Goal: Information Seeking & Learning: Get advice/opinions

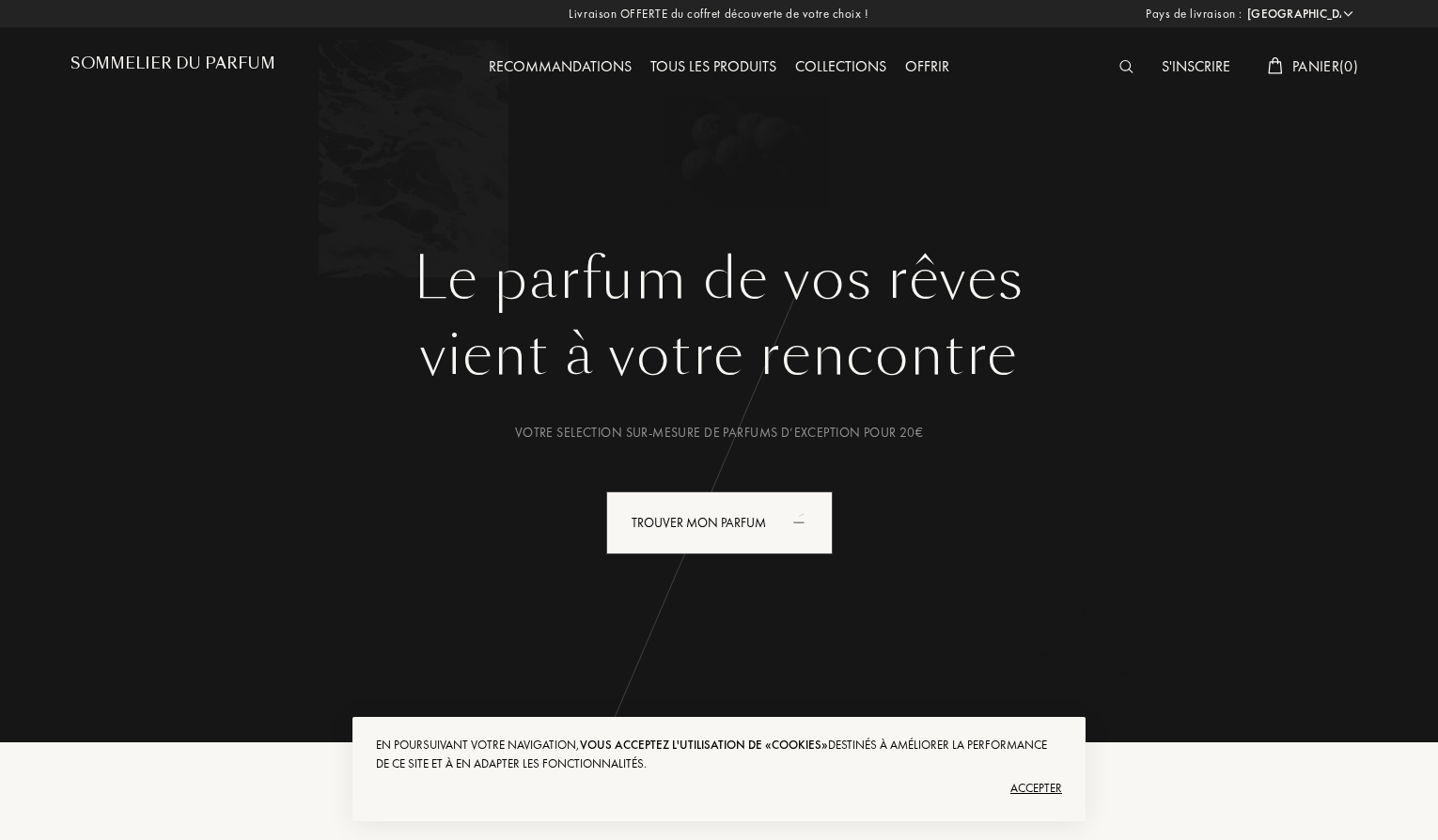
select select "FR"
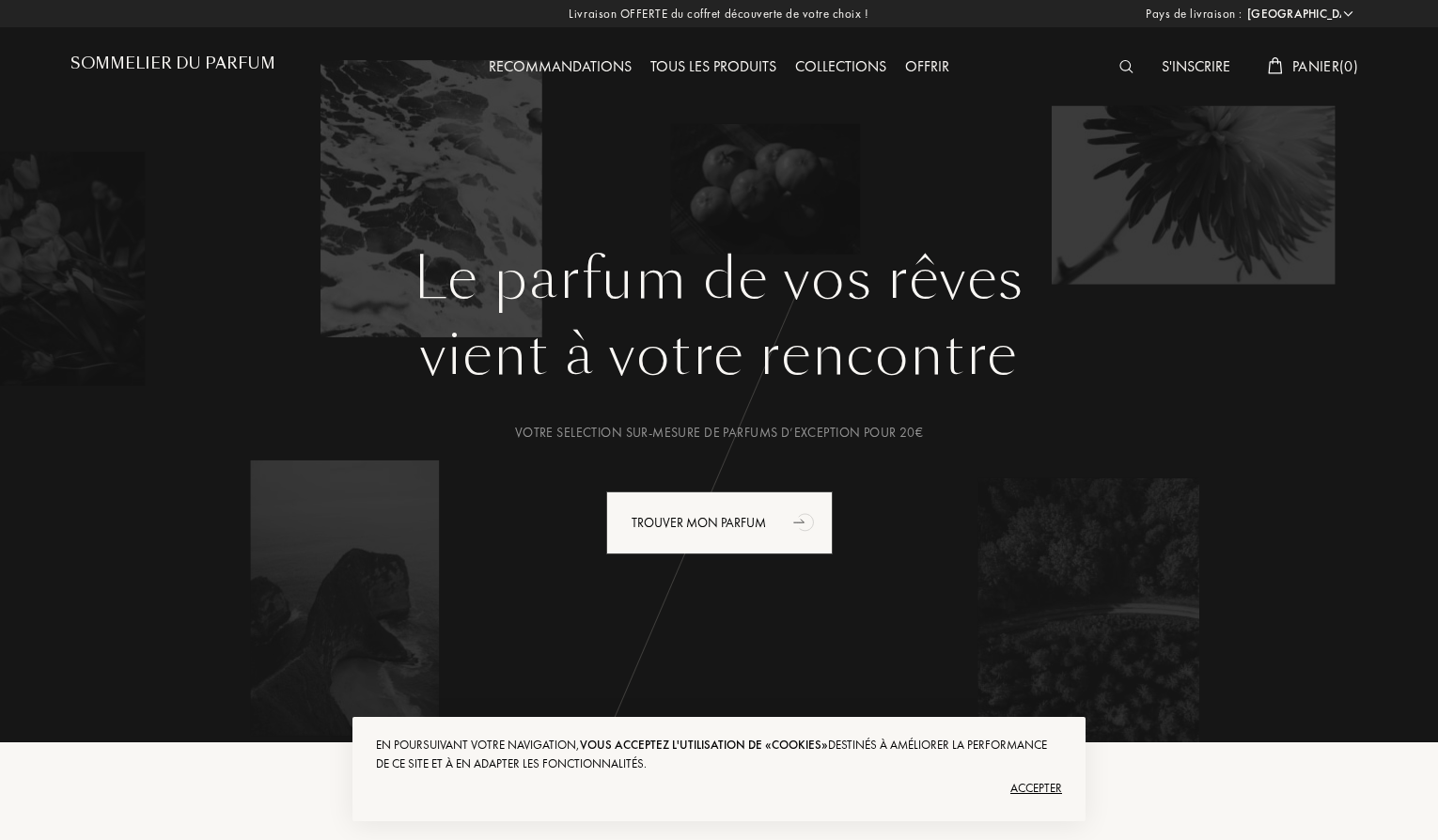
click at [1036, 785] on div "Accepter" at bounding box center [718, 788] width 686 height 30
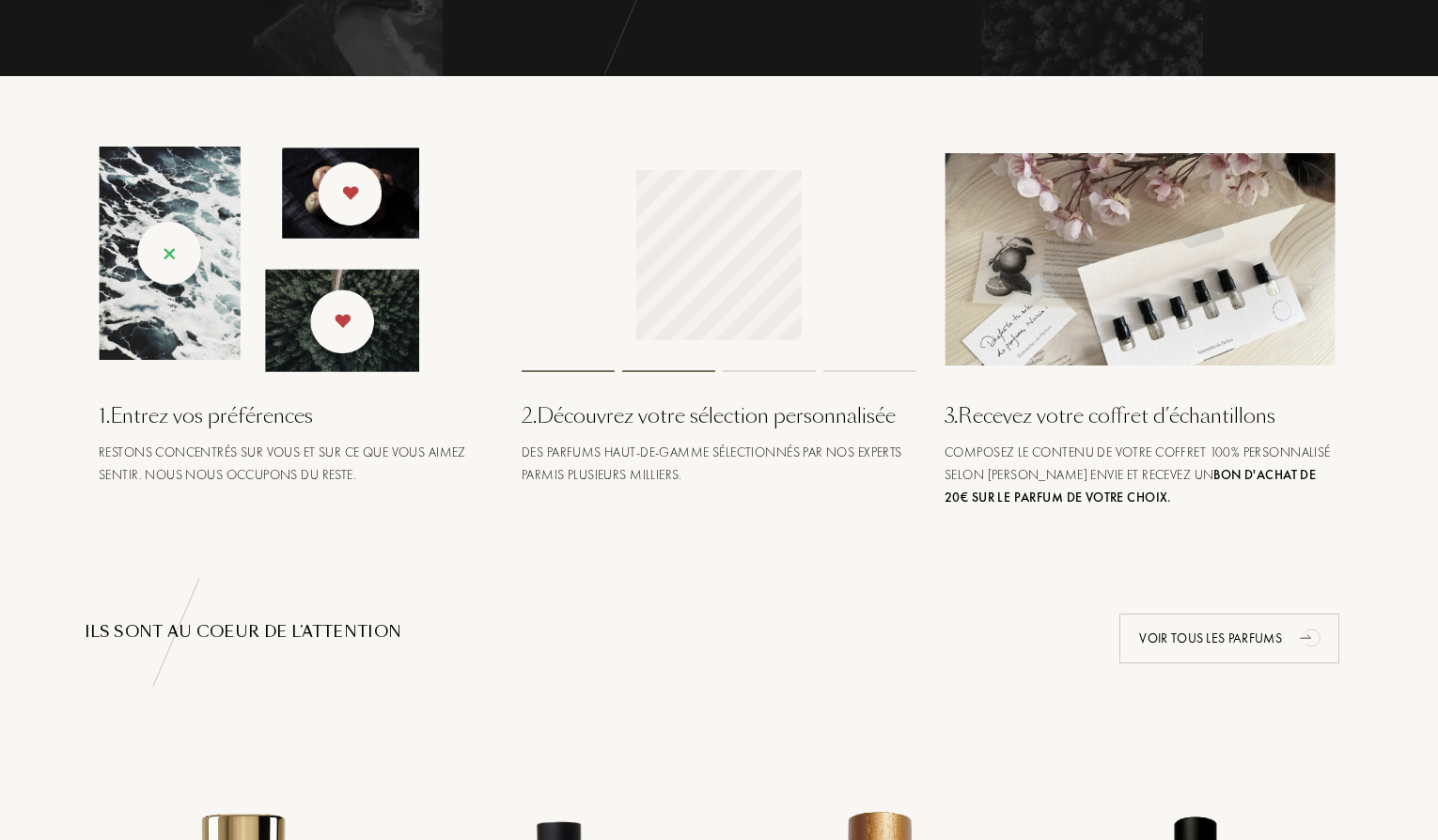
scroll to position [679, 0]
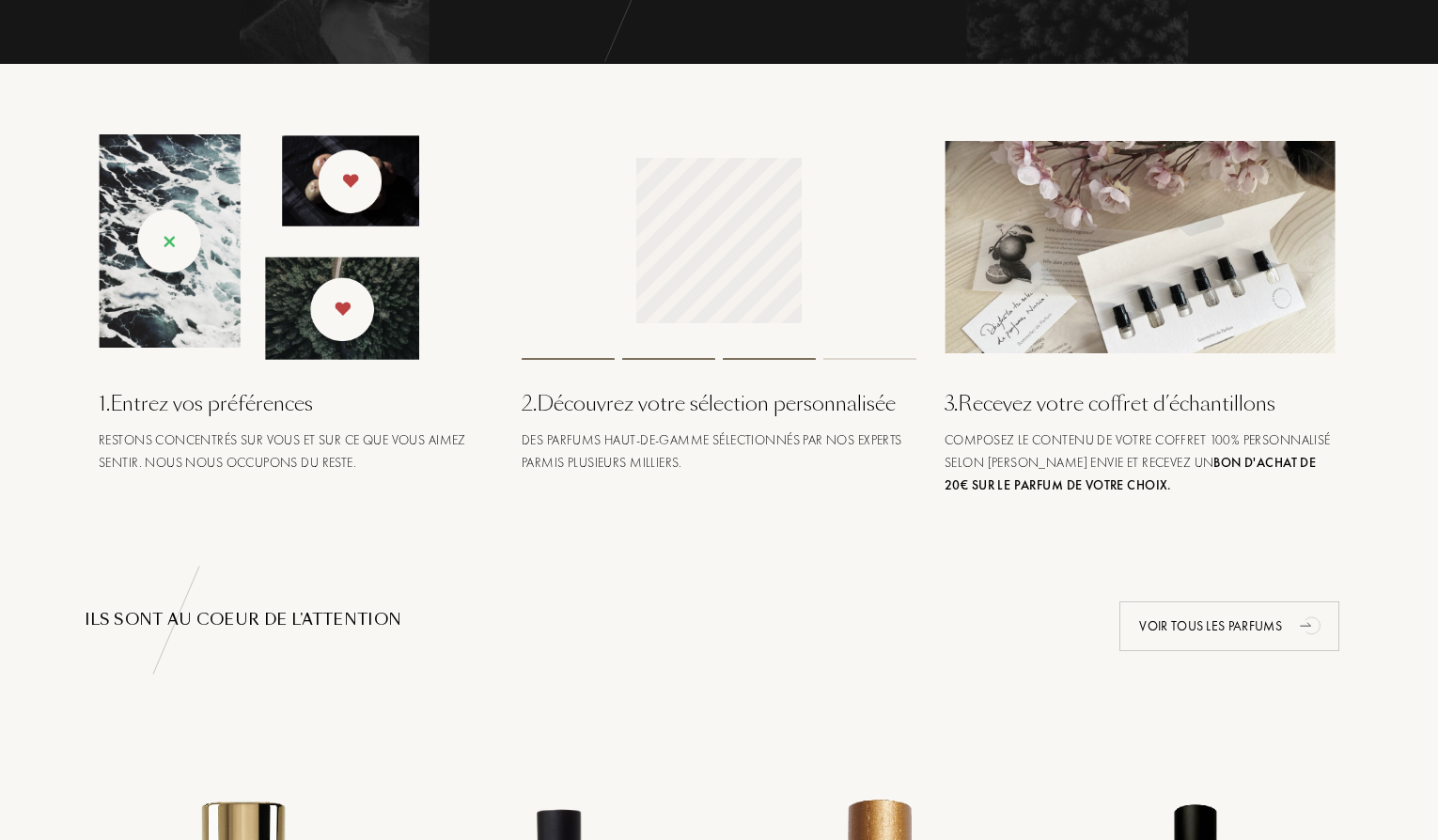
drag, startPoint x: 335, startPoint y: 295, endPoint x: 345, endPoint y: 306, distance: 14.9
click at [335, 295] on img at bounding box center [259, 247] width 321 height 225
click at [245, 407] on div "1 . Entrez vos préférences" at bounding box center [296, 404] width 395 height 31
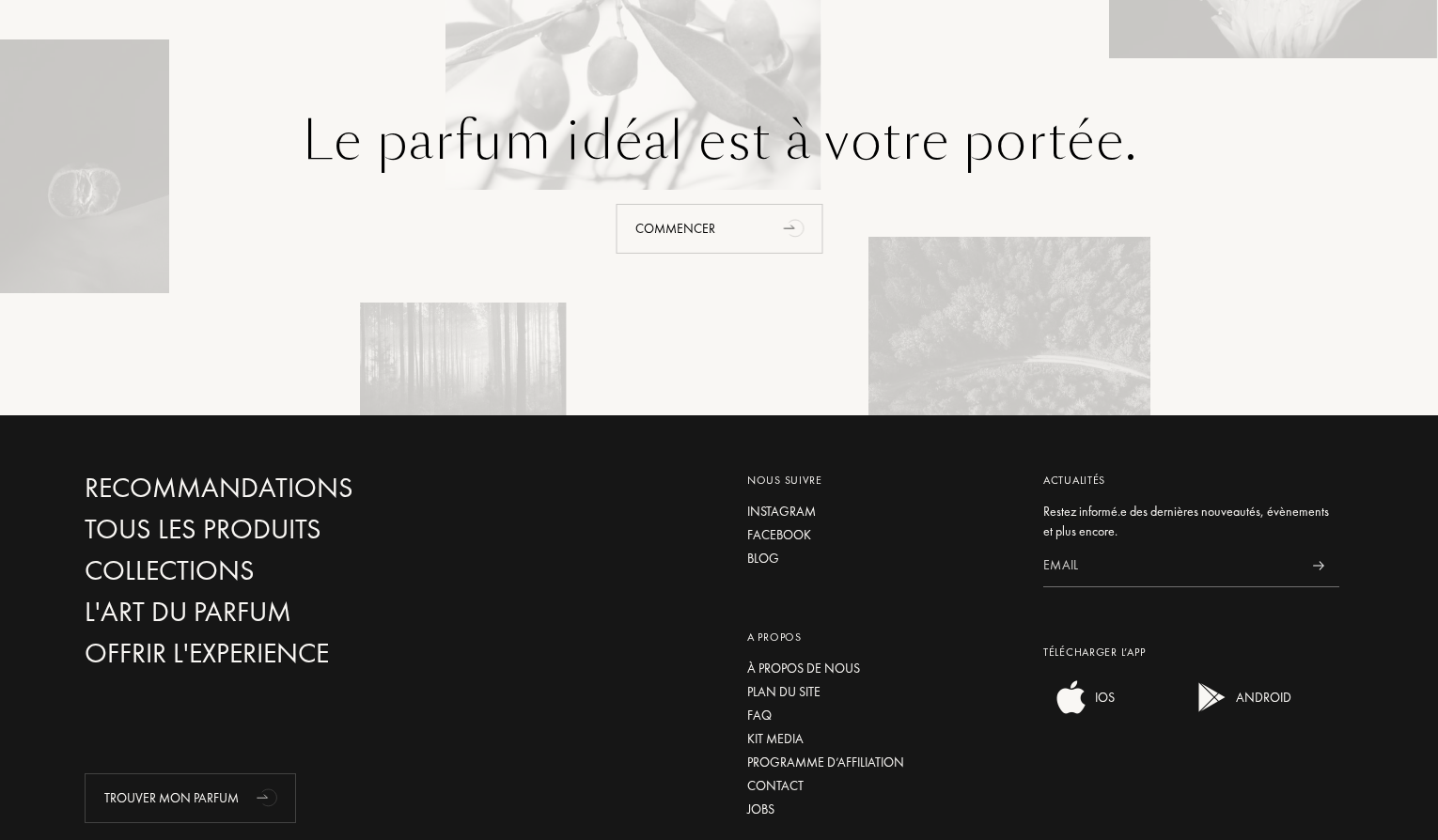
scroll to position [4316, 0]
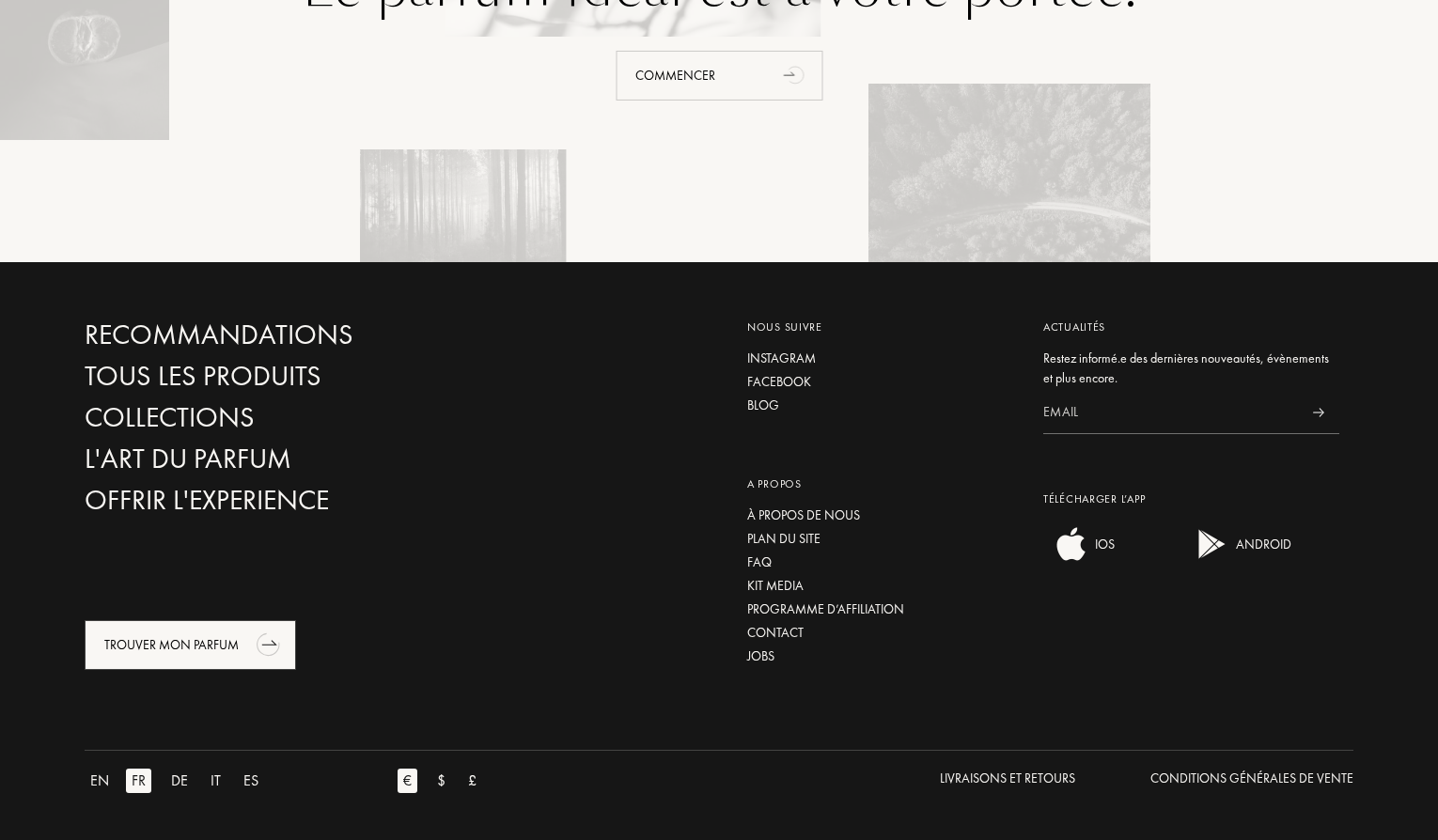
click at [247, 652] on div "Trouver mon parfum" at bounding box center [190, 645] width 212 height 50
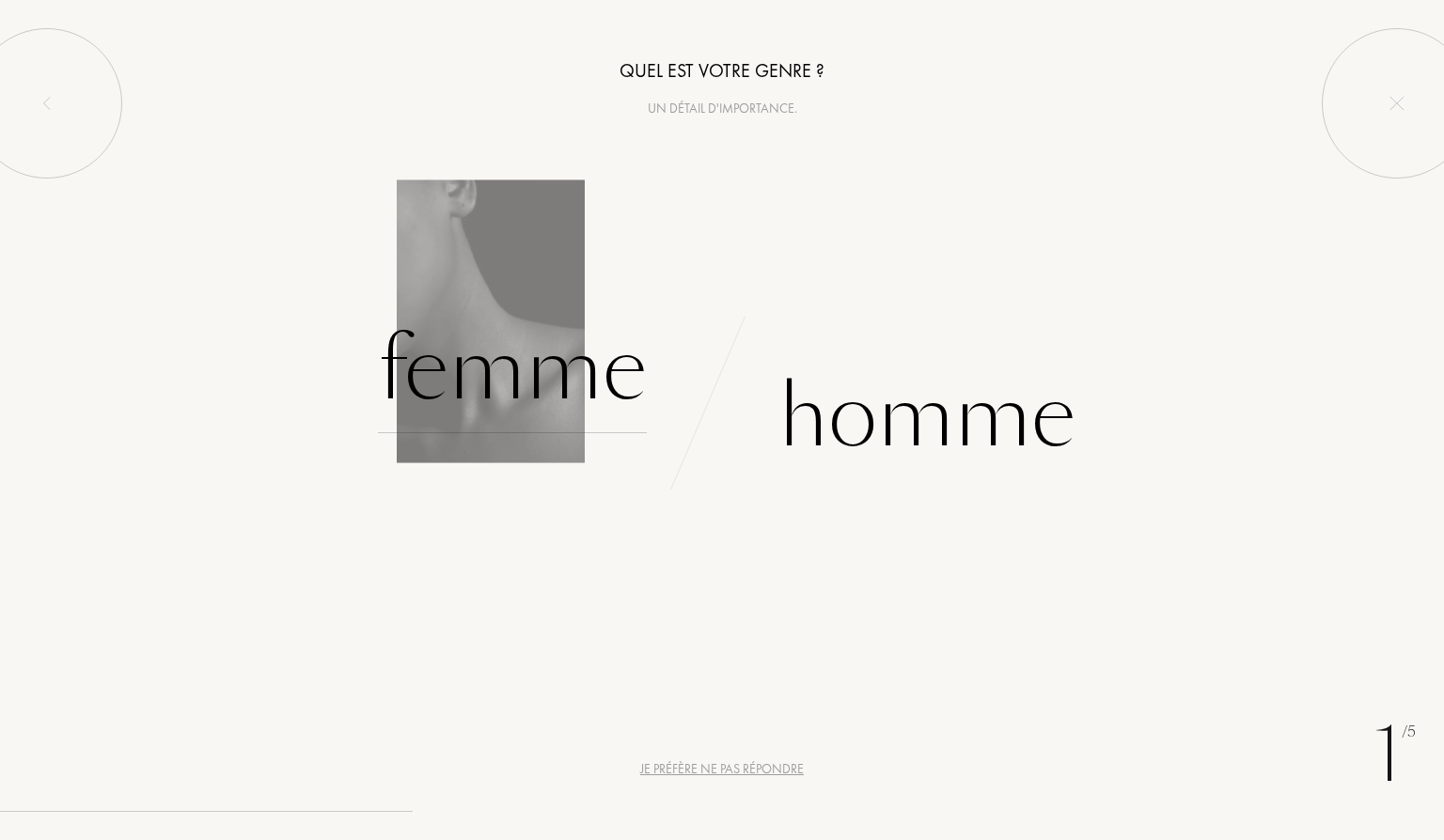
click at [439, 369] on div "Femme" at bounding box center [512, 370] width 269 height 127
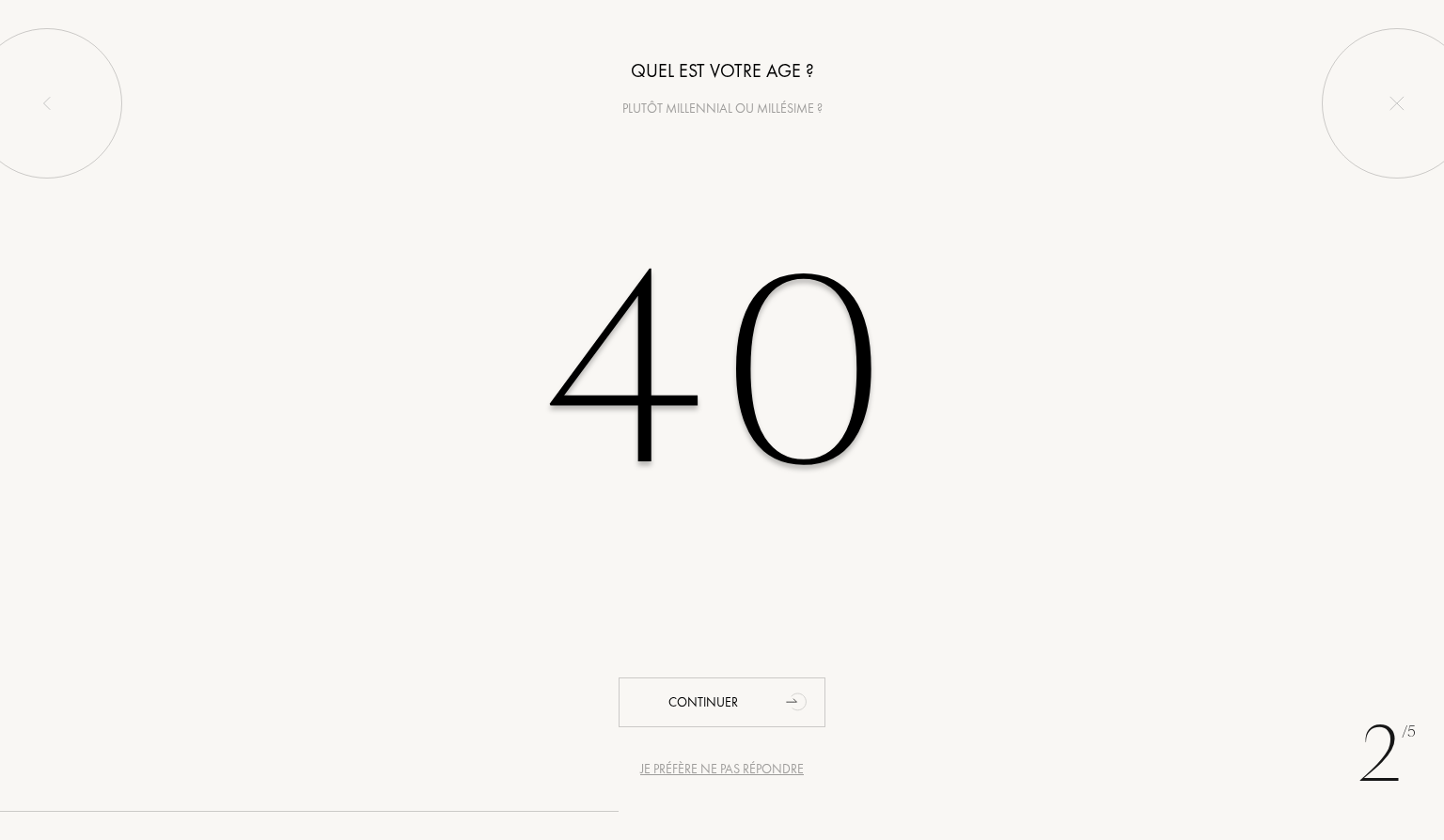
type input "40"
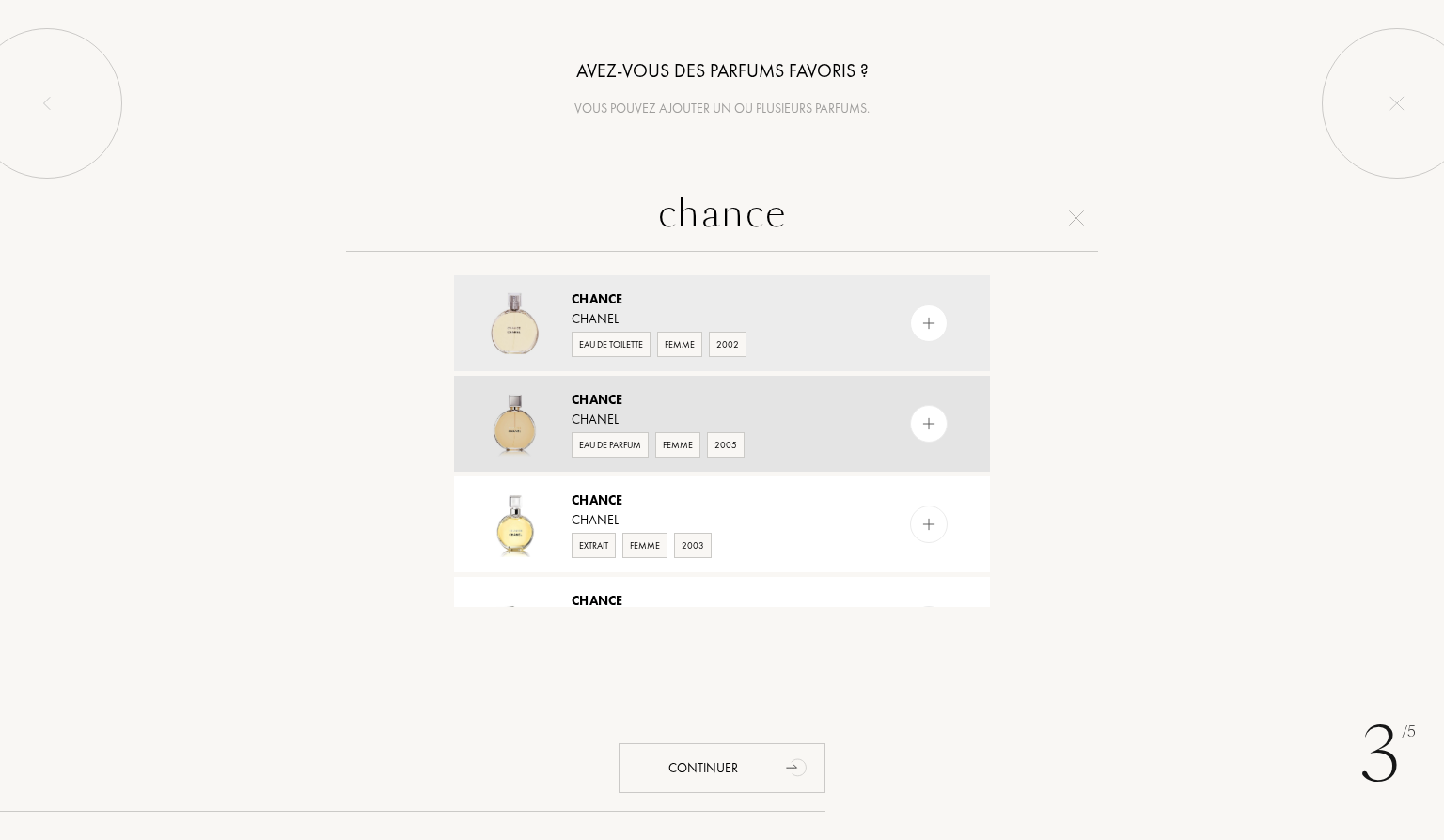
type input "chance"
click at [933, 426] on img at bounding box center [929, 424] width 18 height 18
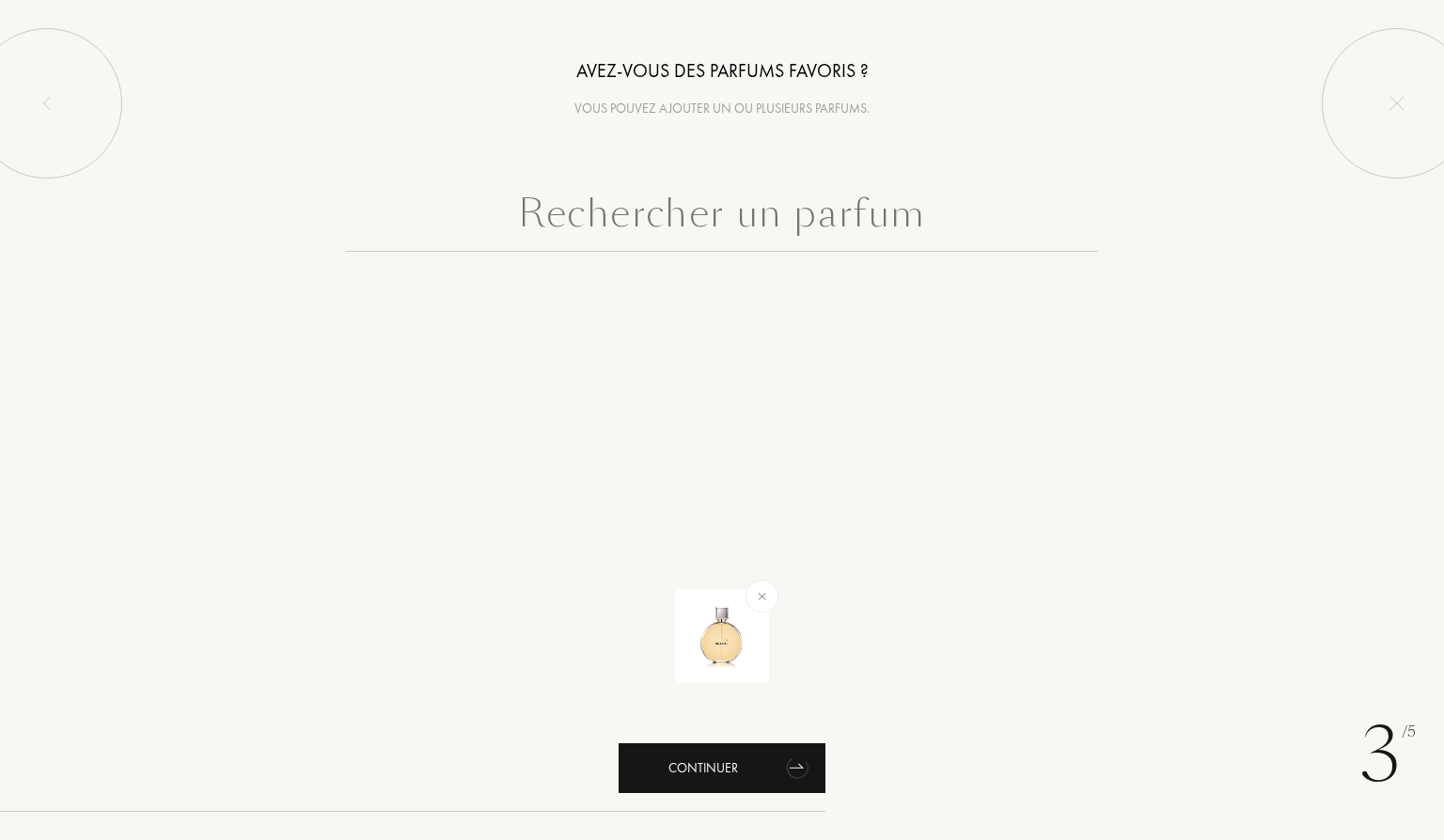
click at [806, 764] on icon "animation" at bounding box center [798, 767] width 38 height 38
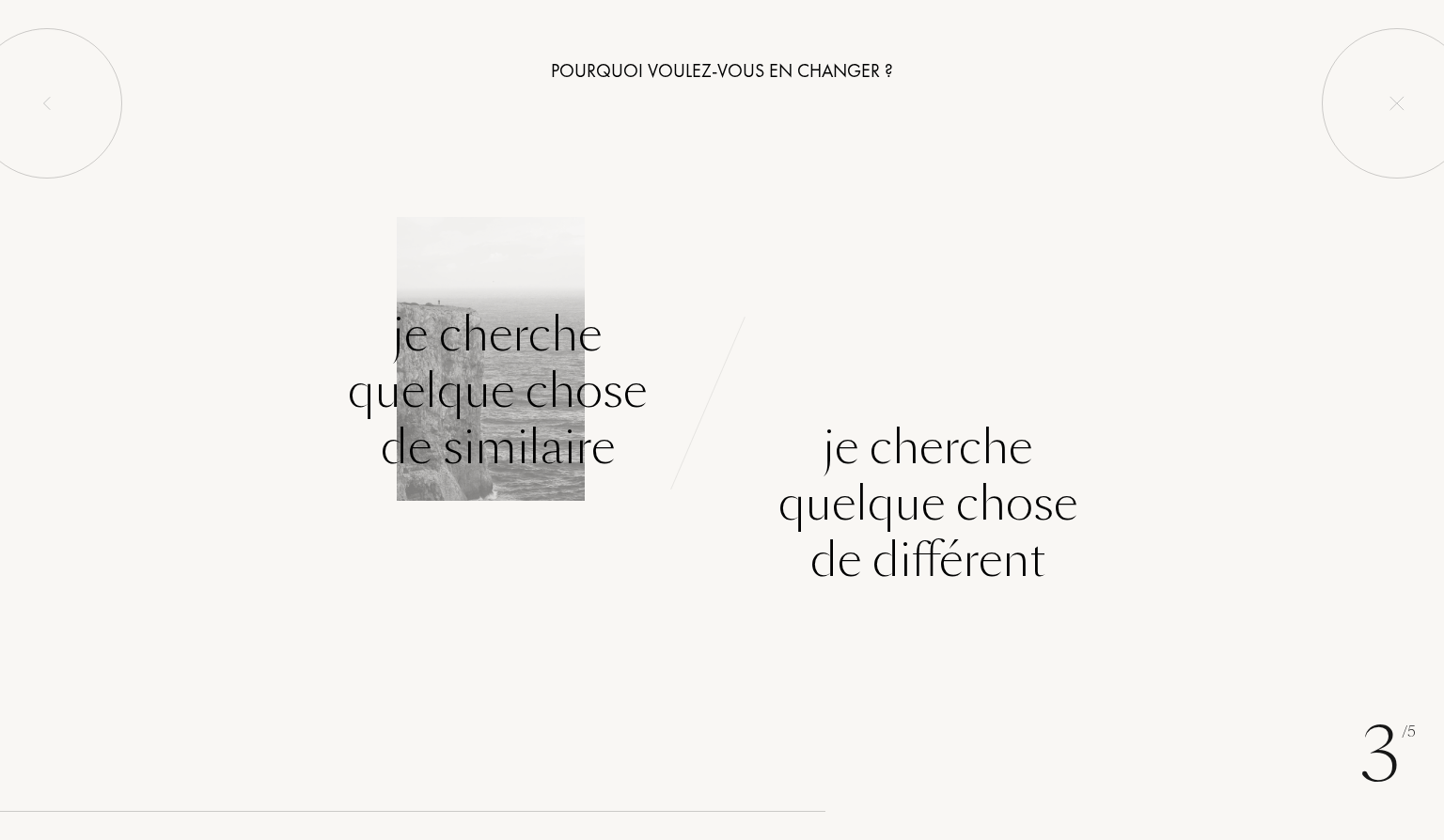
click at [508, 407] on div "Je cherche quelque chose de similaire" at bounding box center [498, 390] width 299 height 169
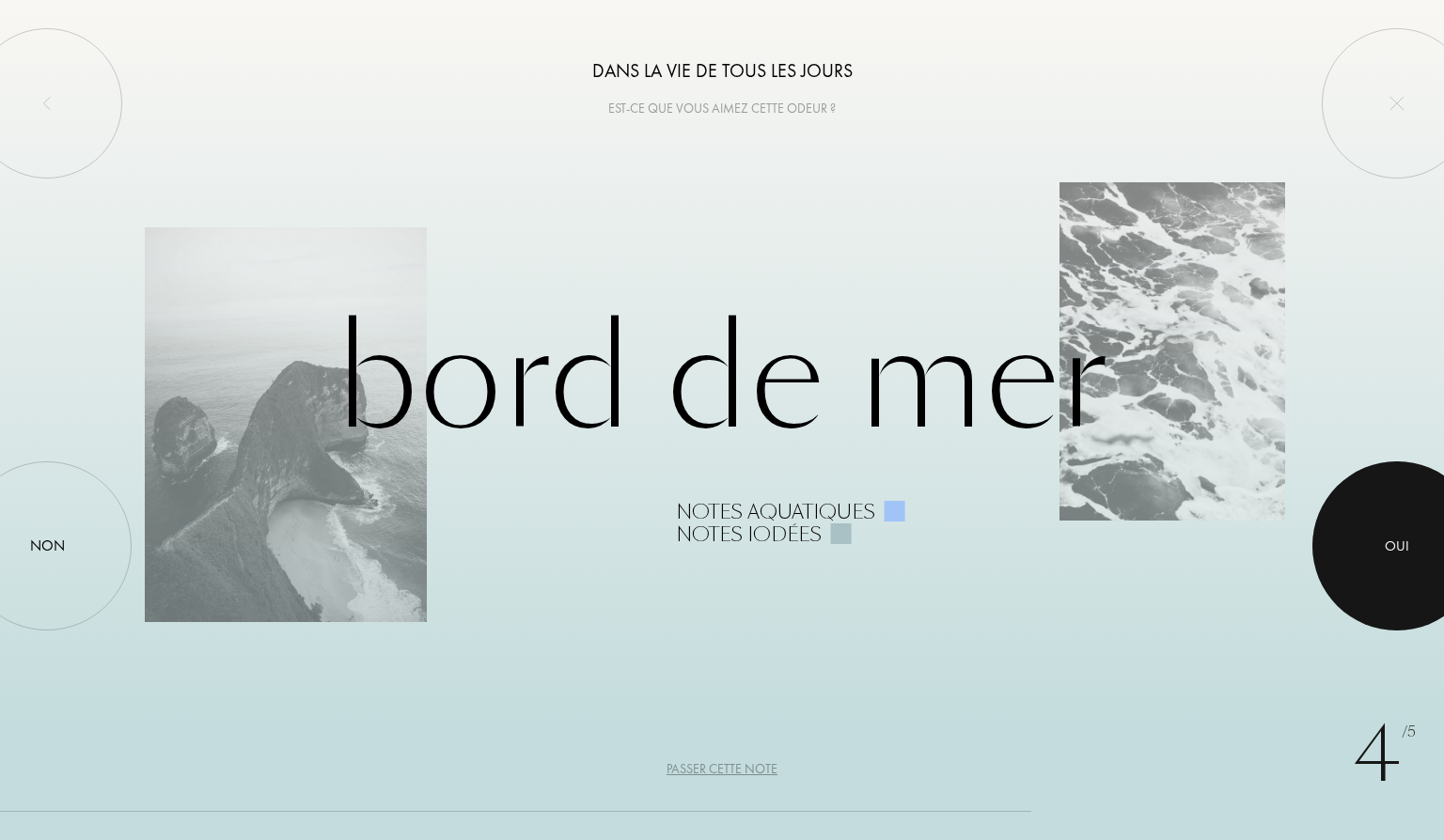
click at [1380, 529] on div at bounding box center [1396, 545] width 169 height 169
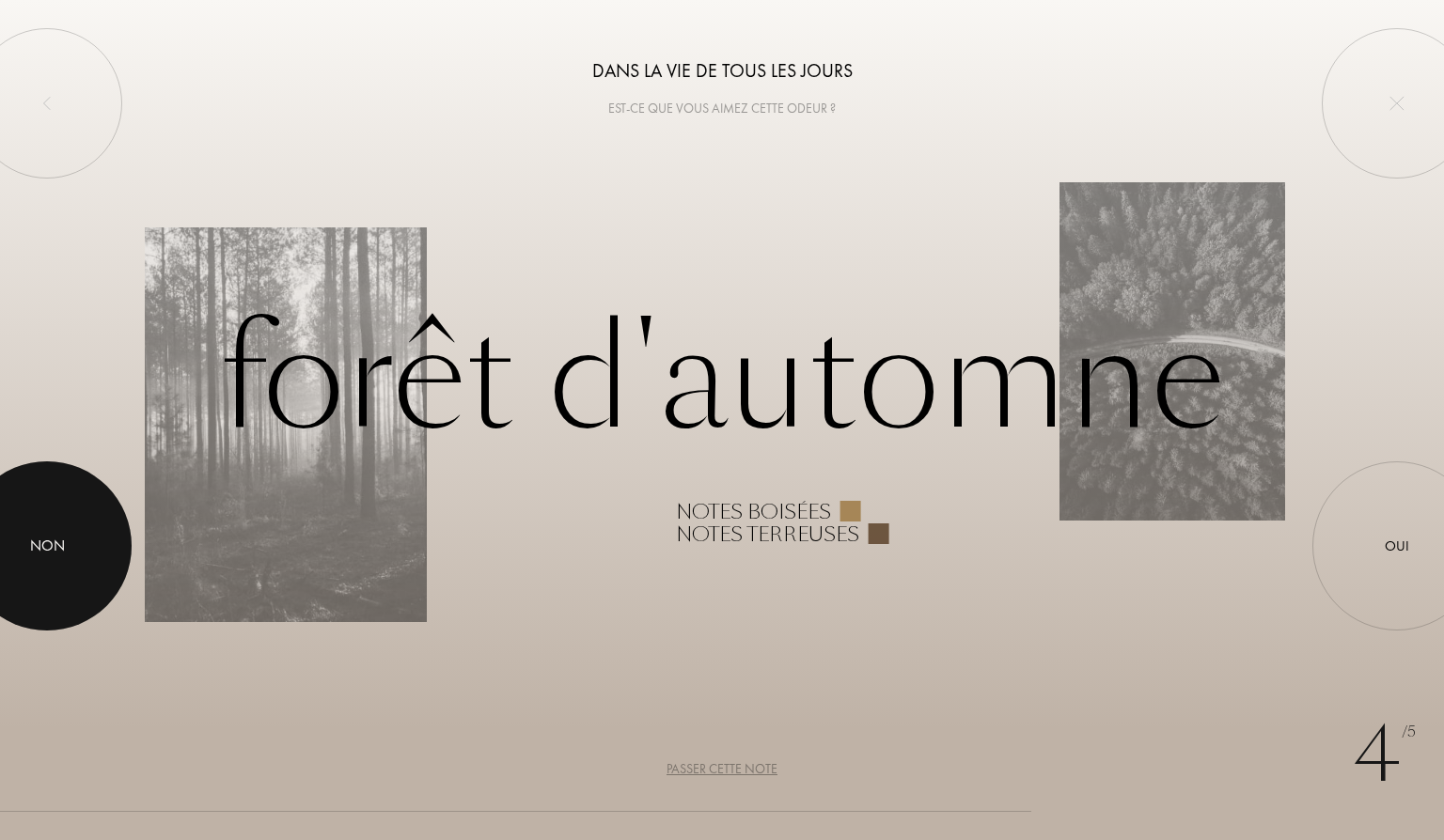
click at [86, 543] on div at bounding box center [46, 545] width 169 height 169
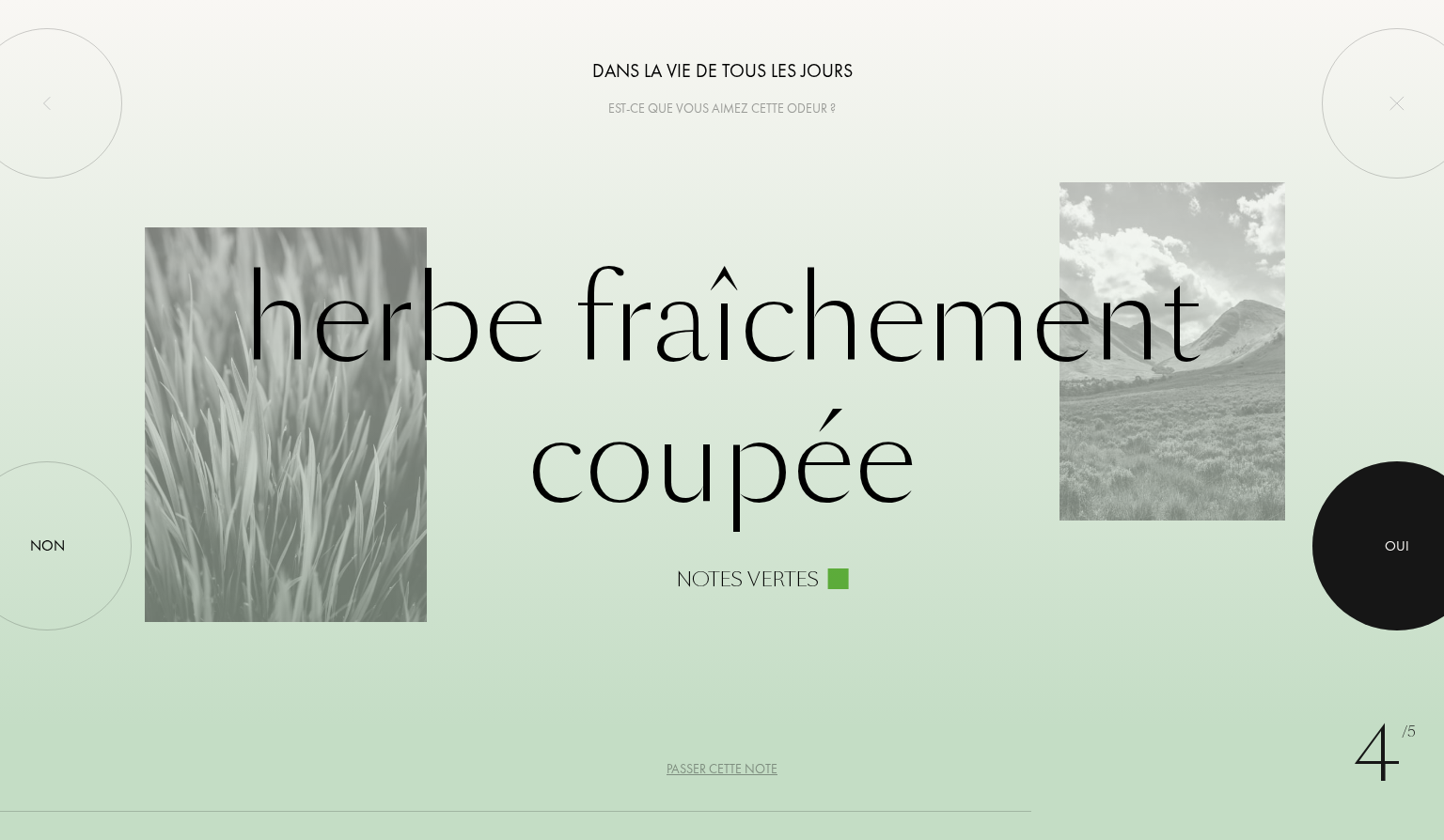
click at [1424, 515] on div at bounding box center [1396, 545] width 169 height 169
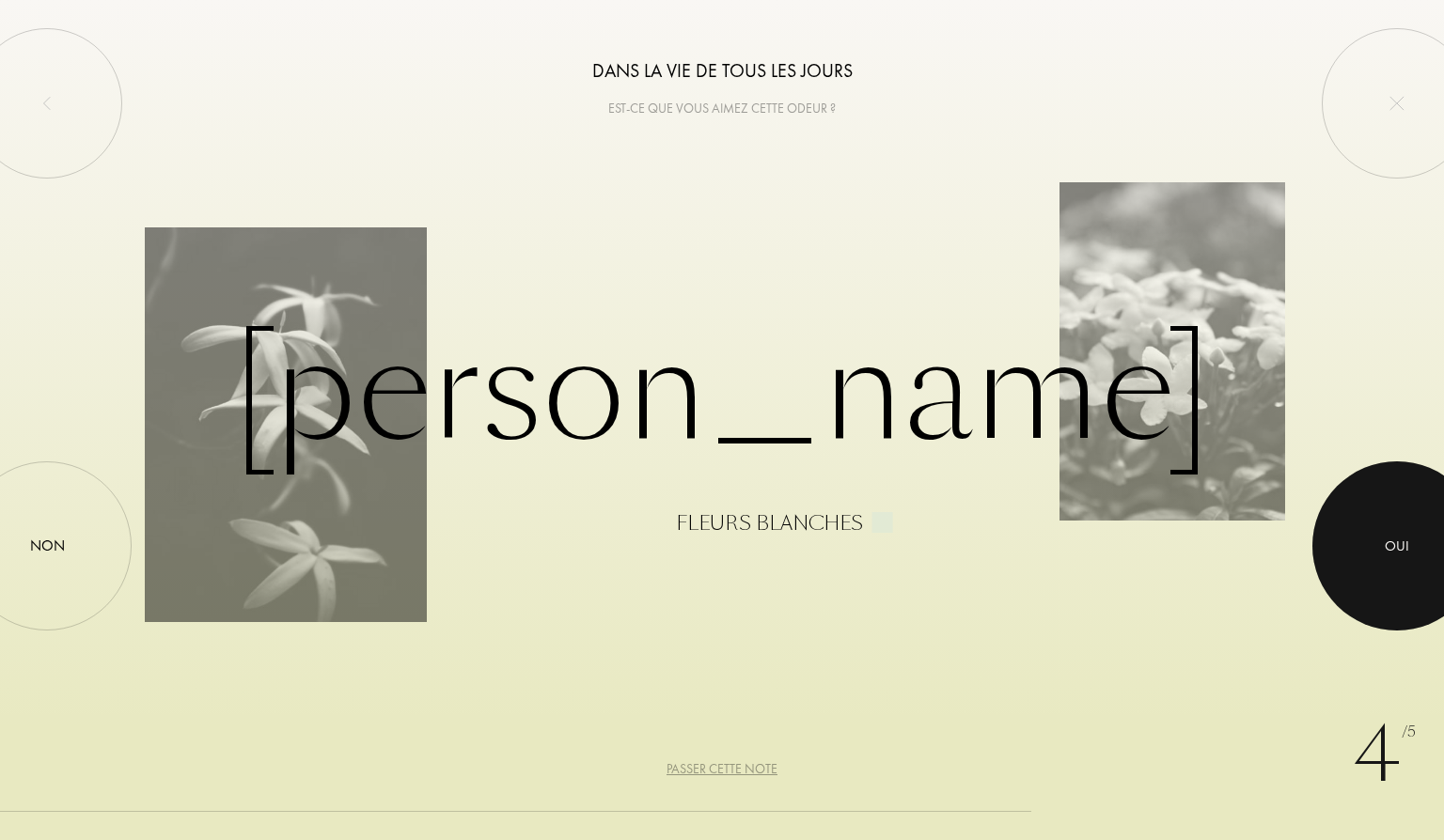
drag, startPoint x: 1363, startPoint y: 529, endPoint x: 1341, endPoint y: 520, distance: 23.8
click at [1363, 529] on div at bounding box center [1396, 545] width 169 height 169
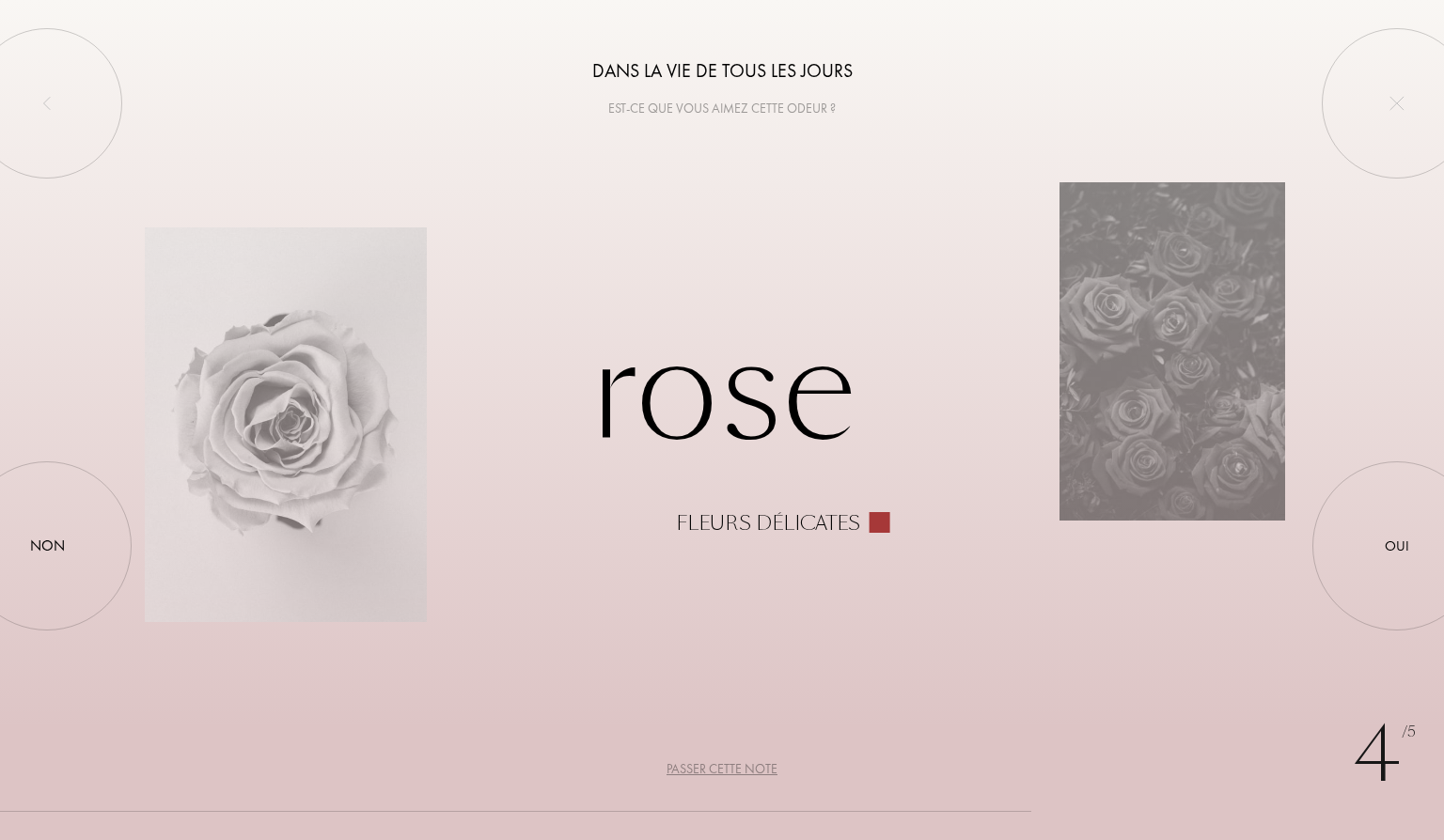
drag, startPoint x: 60, startPoint y: 522, endPoint x: 517, endPoint y: 472, distance: 459.7
click at [47, 546] on div at bounding box center [47, 546] width 0 height 0
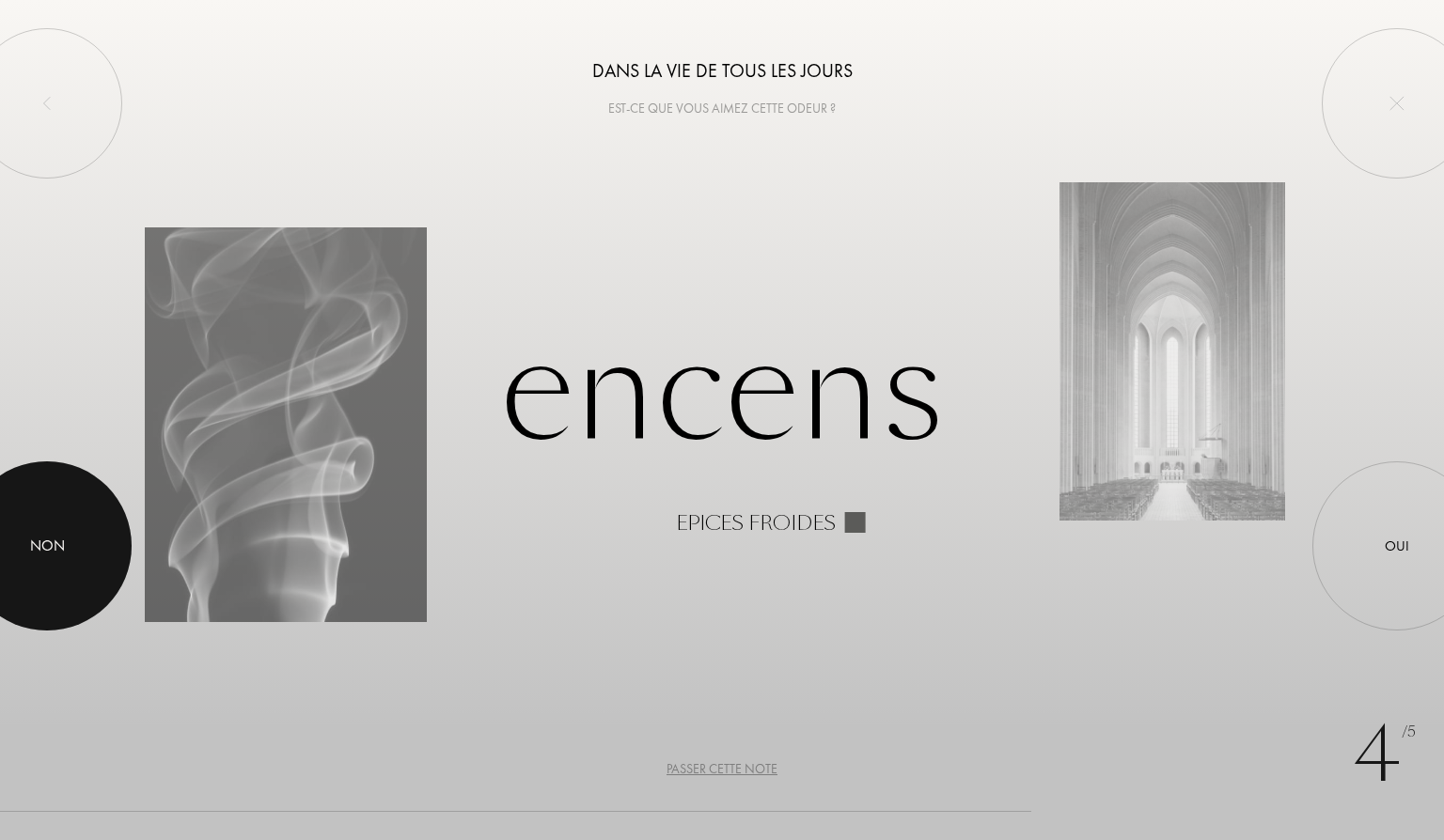
click at [38, 546] on div "Non" at bounding box center [48, 545] width 35 height 22
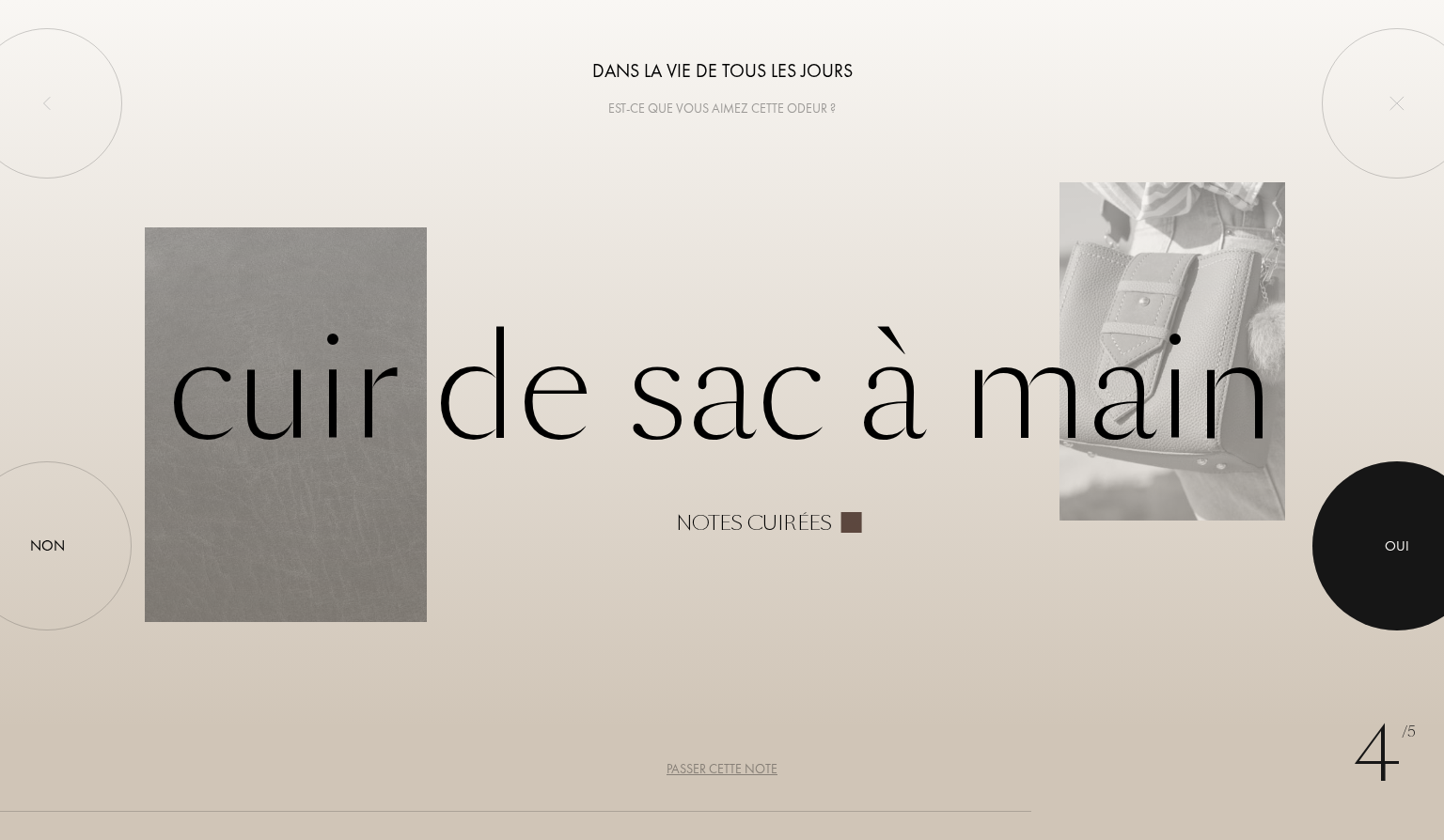
drag, startPoint x: 1401, startPoint y: 526, endPoint x: 1371, endPoint y: 527, distance: 30.0
click at [1400, 526] on div at bounding box center [1396, 545] width 169 height 169
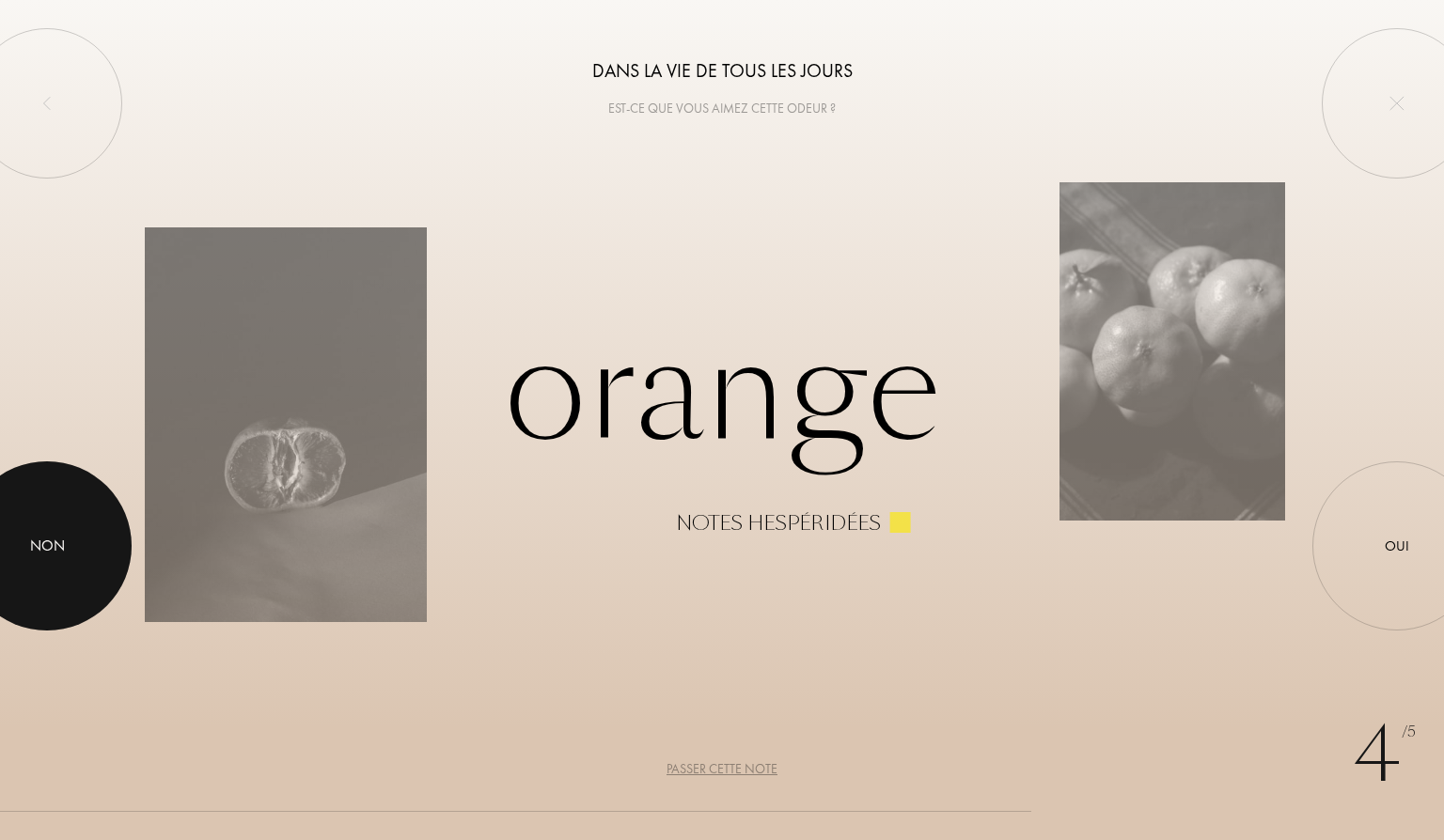
click at [100, 542] on div at bounding box center [46, 545] width 169 height 169
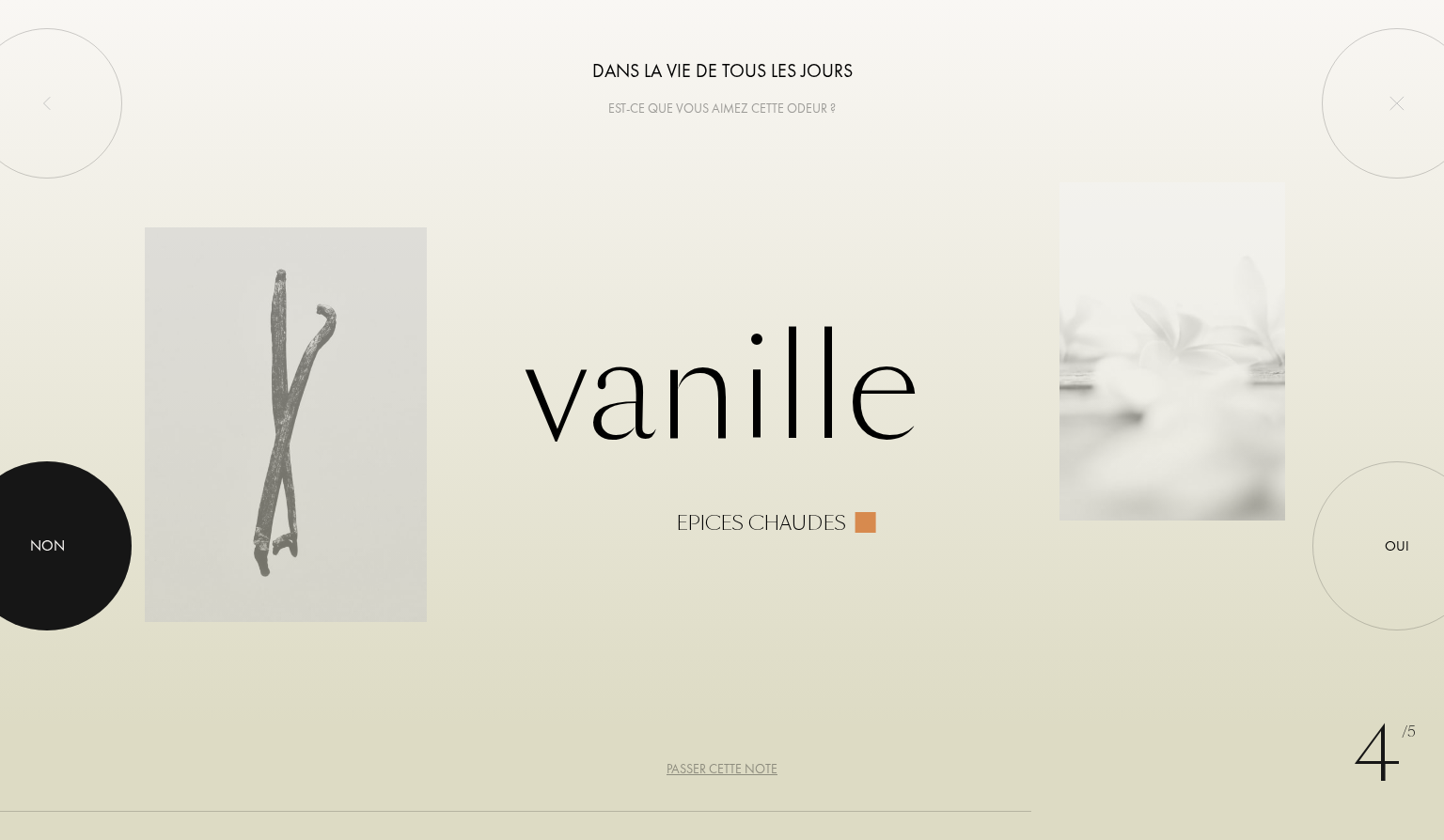
click at [13, 572] on div at bounding box center [46, 545] width 169 height 169
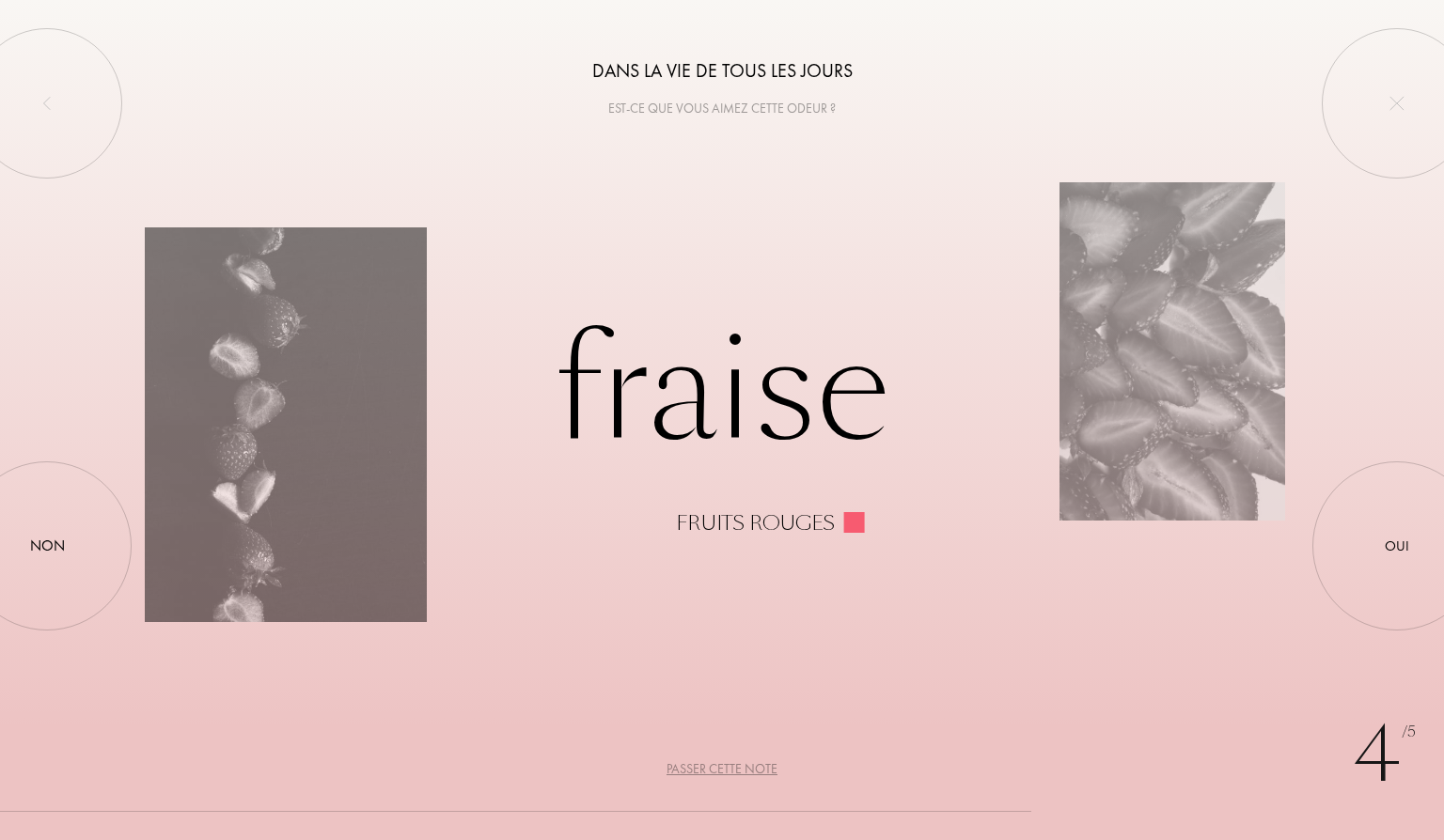
drag, startPoint x: 80, startPoint y: 534, endPoint x: 171, endPoint y: 528, distance: 91.2
click at [47, 546] on div at bounding box center [47, 546] width 0 height 0
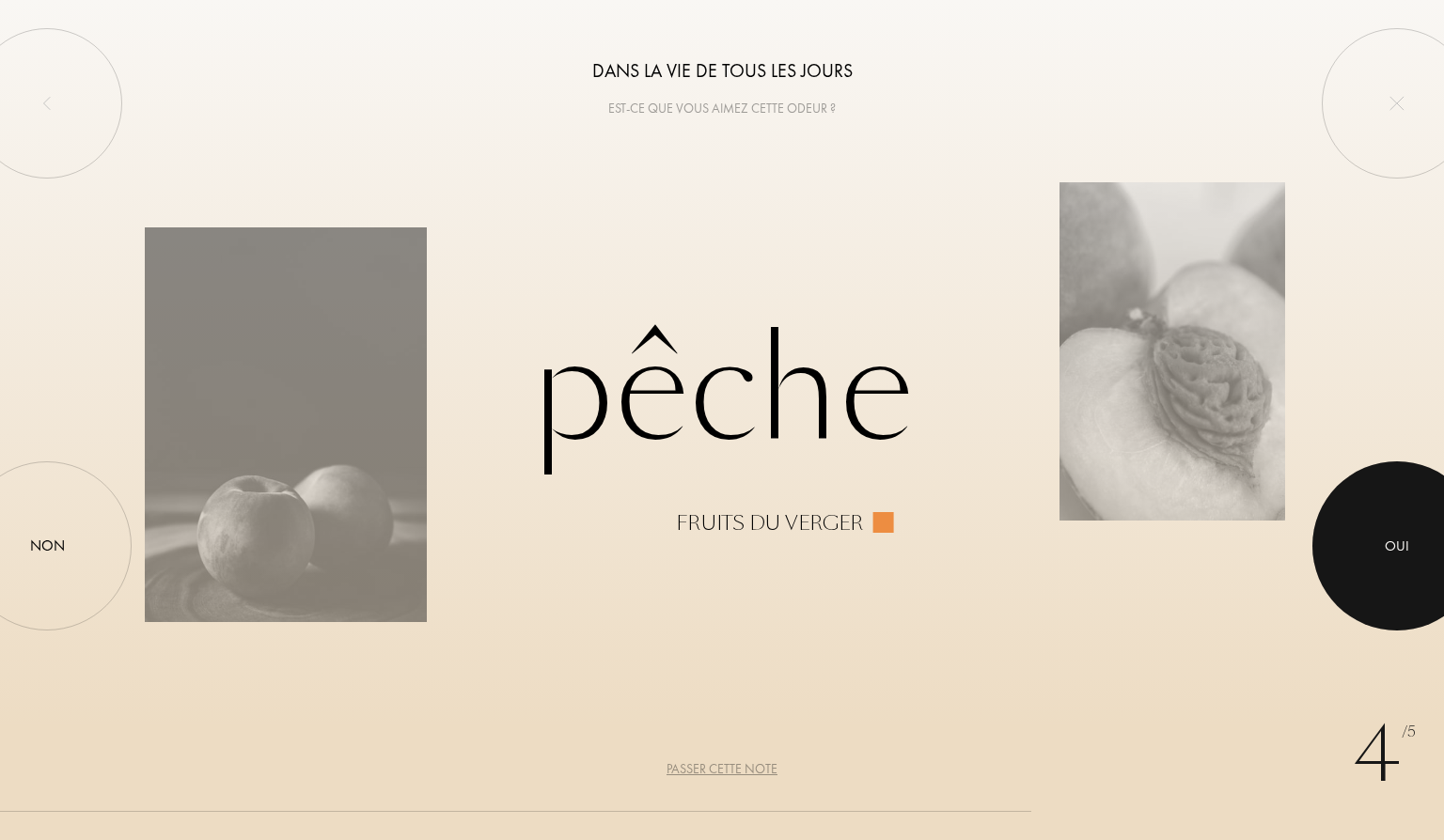
click at [1338, 520] on div at bounding box center [1396, 545] width 169 height 169
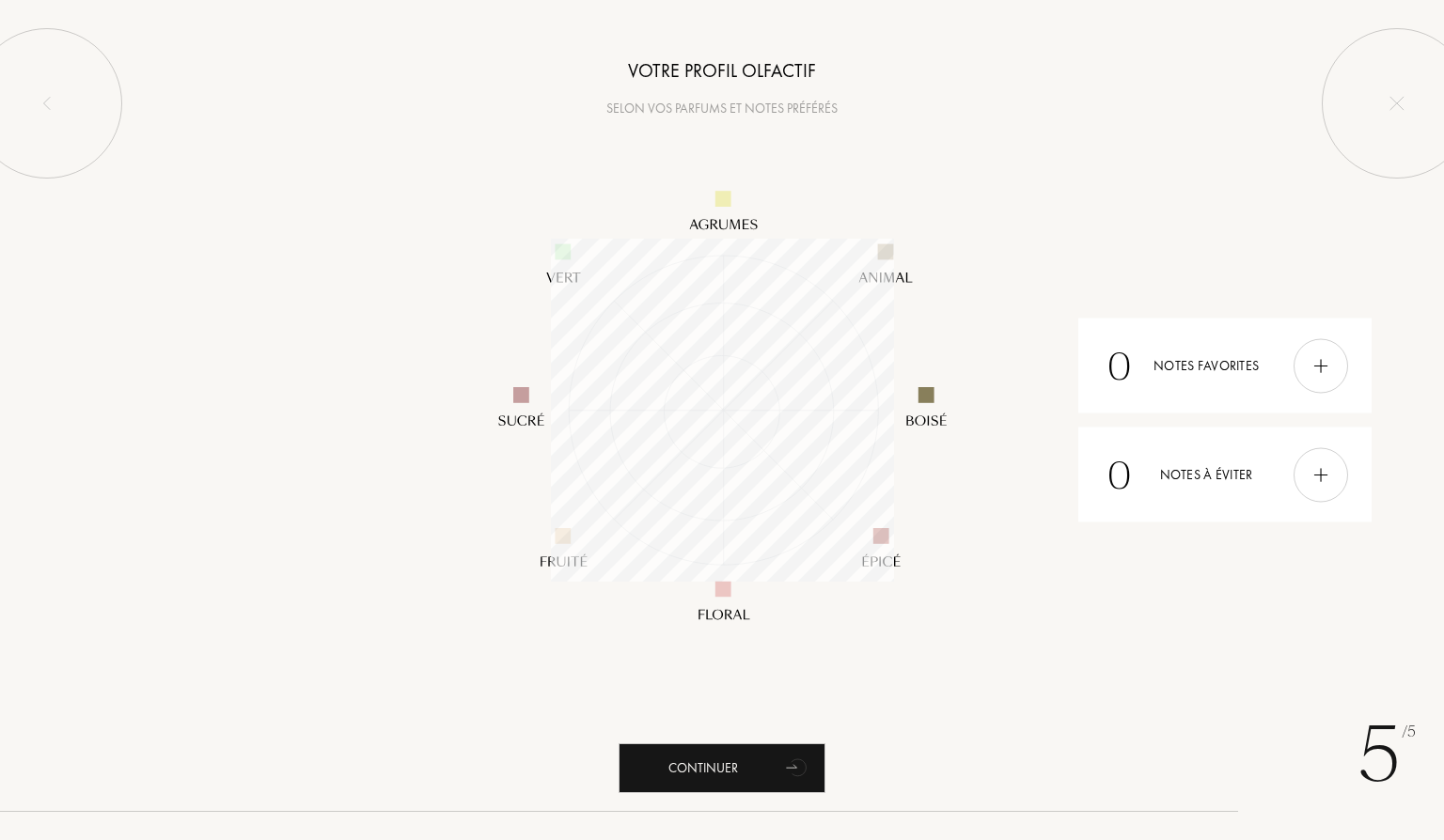
scroll to position [343, 343]
drag, startPoint x: 699, startPoint y: 766, endPoint x: 706, endPoint y: 755, distance: 13.0
click at [700, 762] on div "Continuer" at bounding box center [722, 768] width 207 height 50
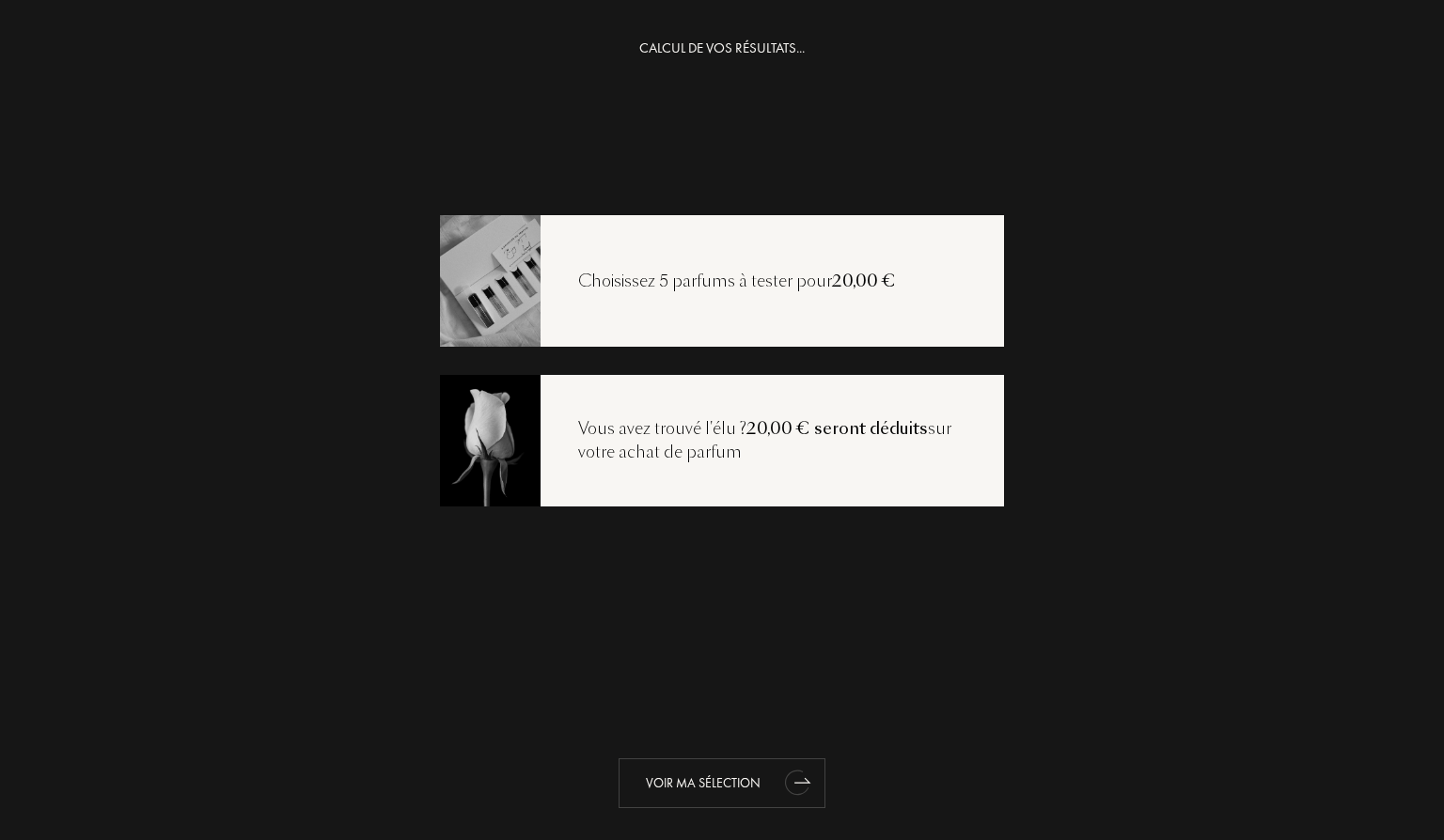
click at [722, 781] on div "Voir ma sélection" at bounding box center [722, 783] width 207 height 50
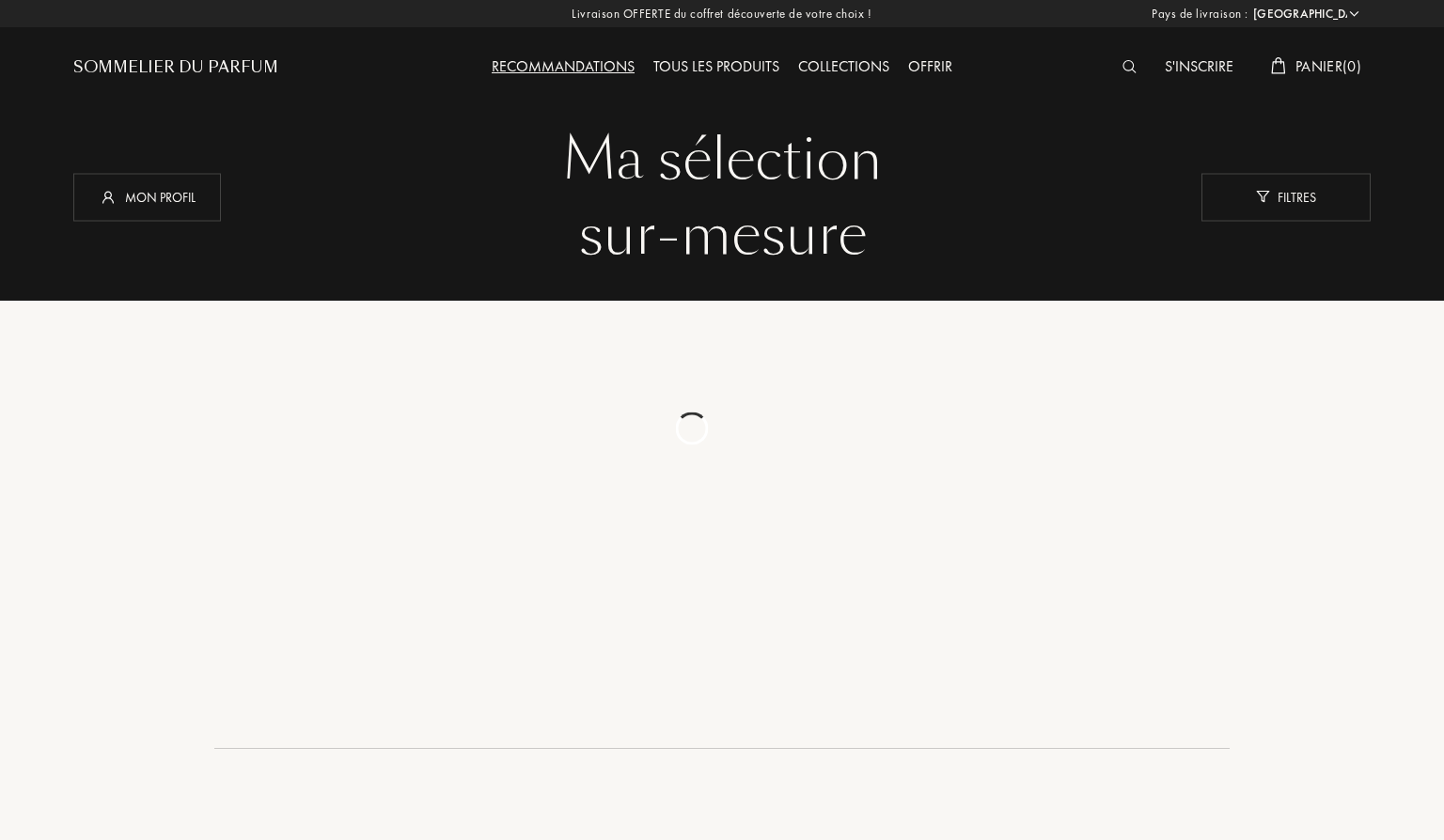
select select "FR"
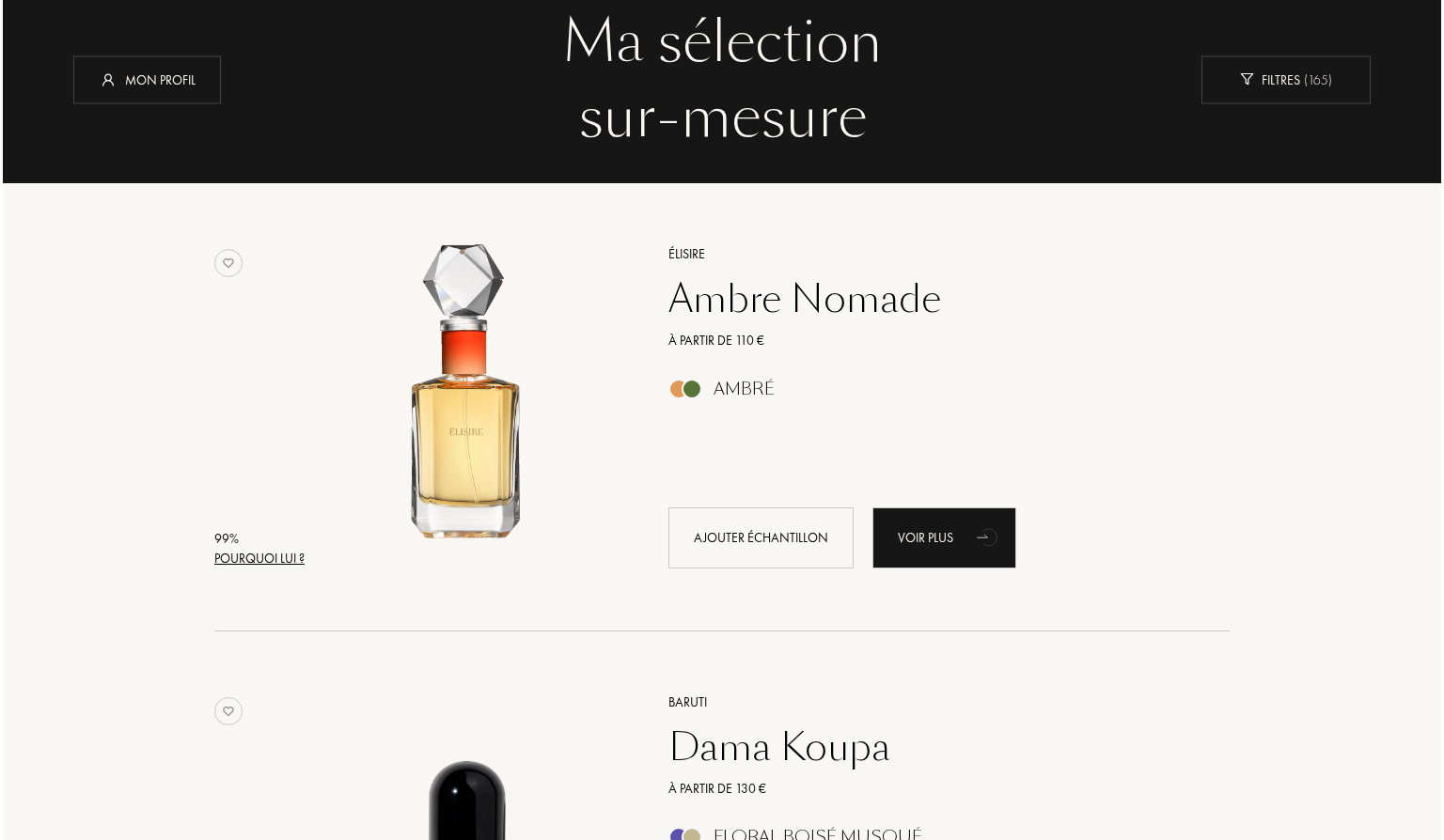
scroll to position [119, 0]
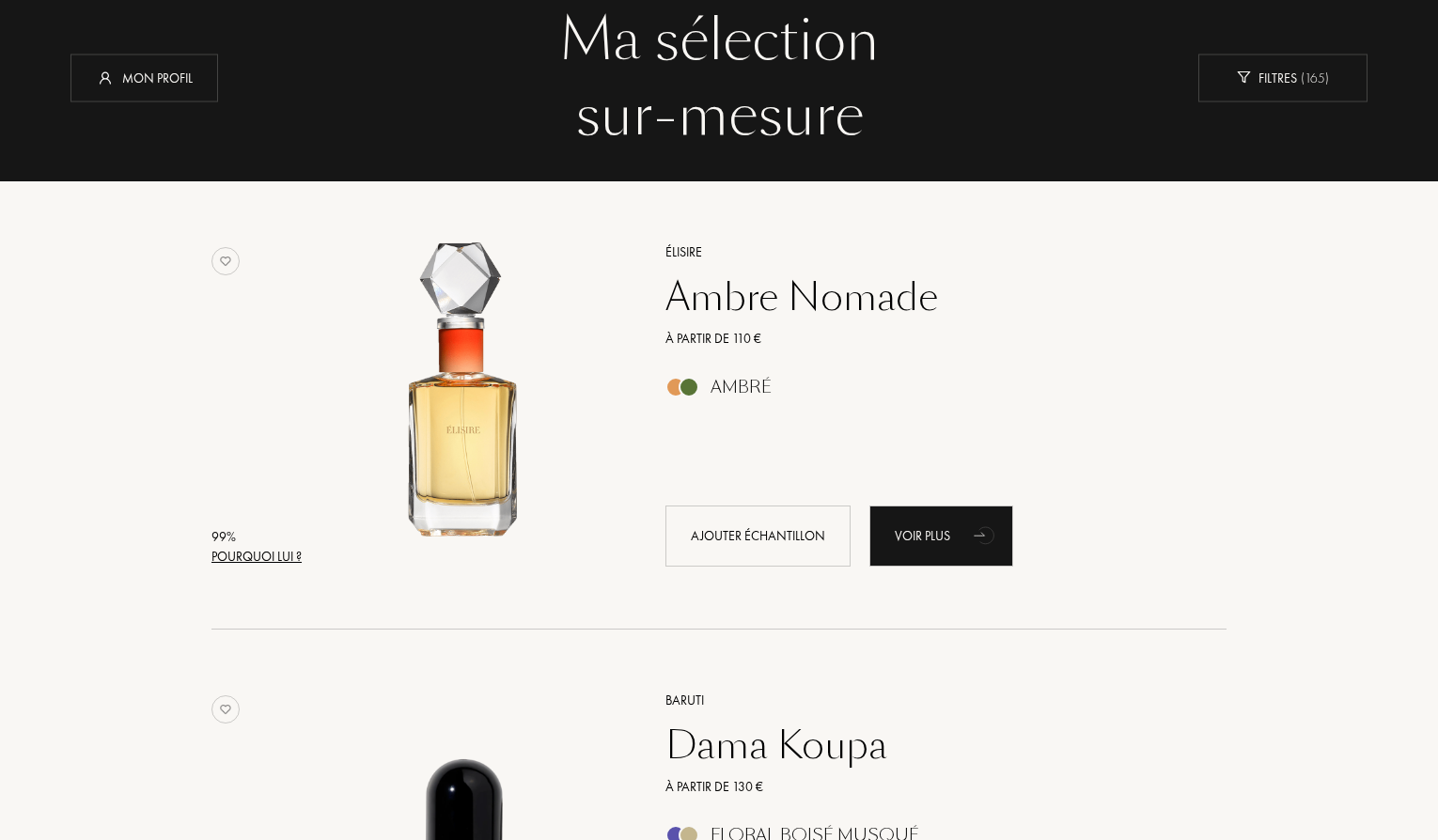
click at [257, 557] on div "Pourquoi lui ?" at bounding box center [257, 557] width 90 height 20
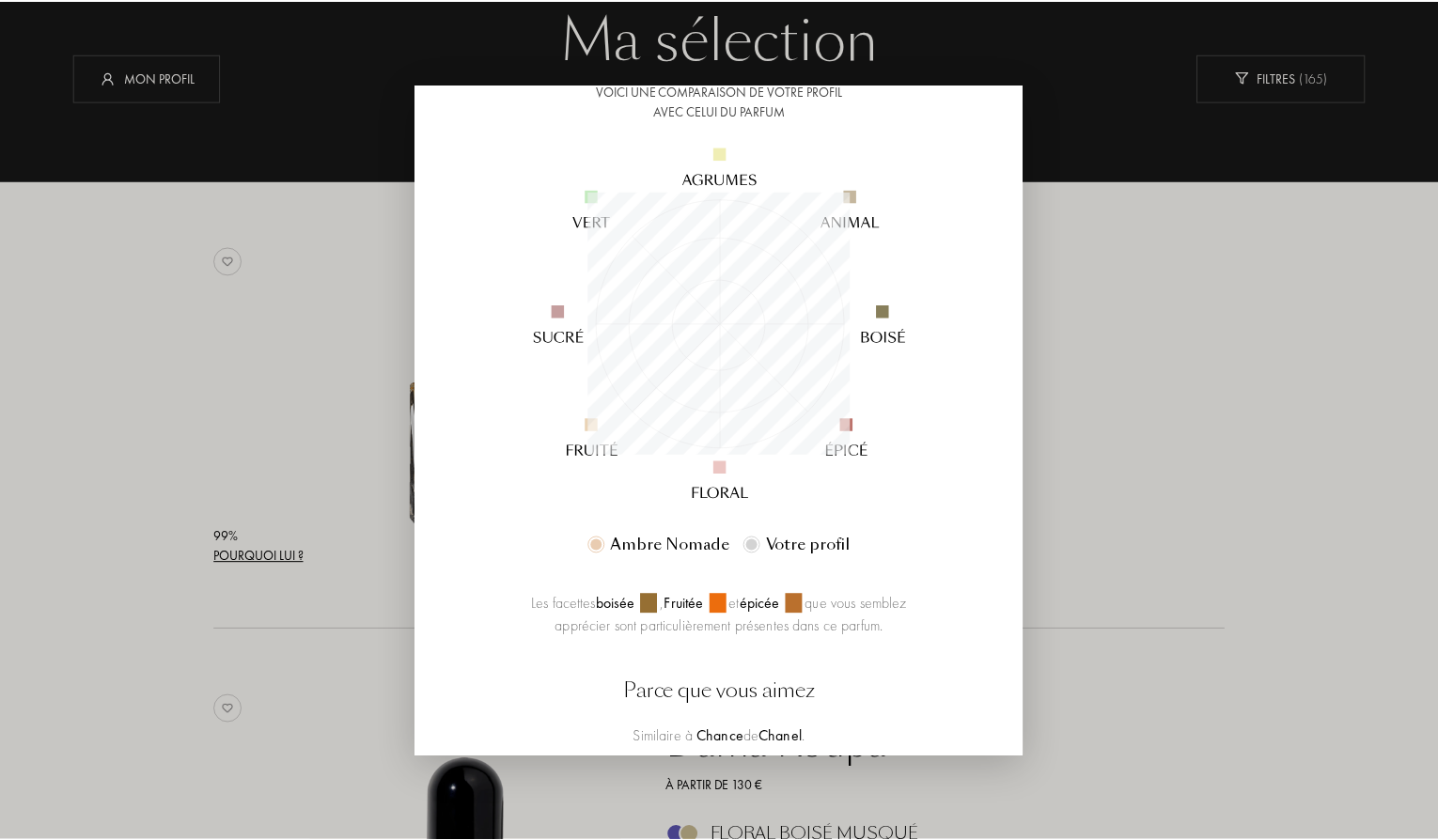
scroll to position [322, 0]
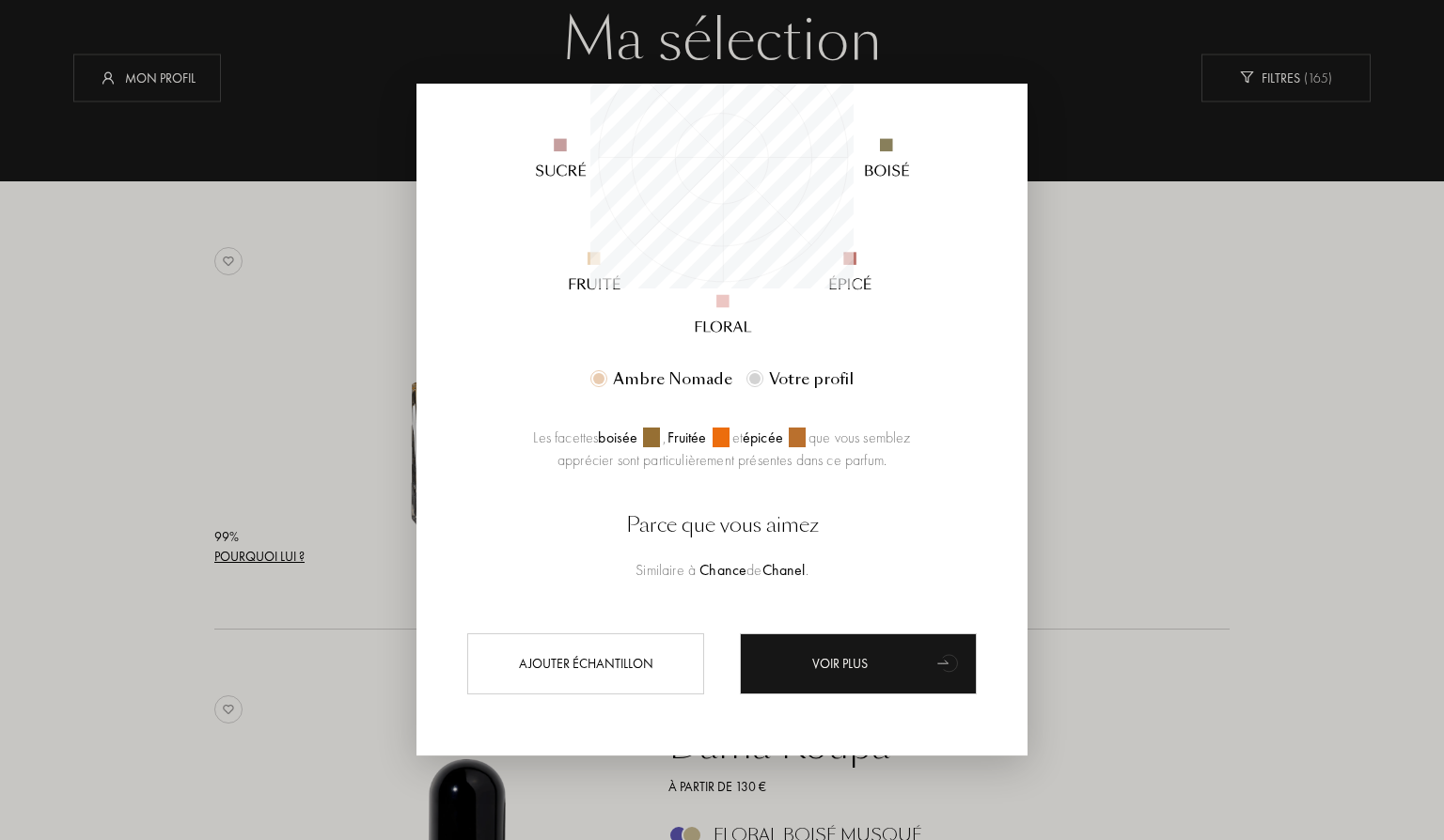
click at [1178, 487] on div at bounding box center [722, 420] width 1444 height 840
